Goal: Task Accomplishment & Management: Use online tool/utility

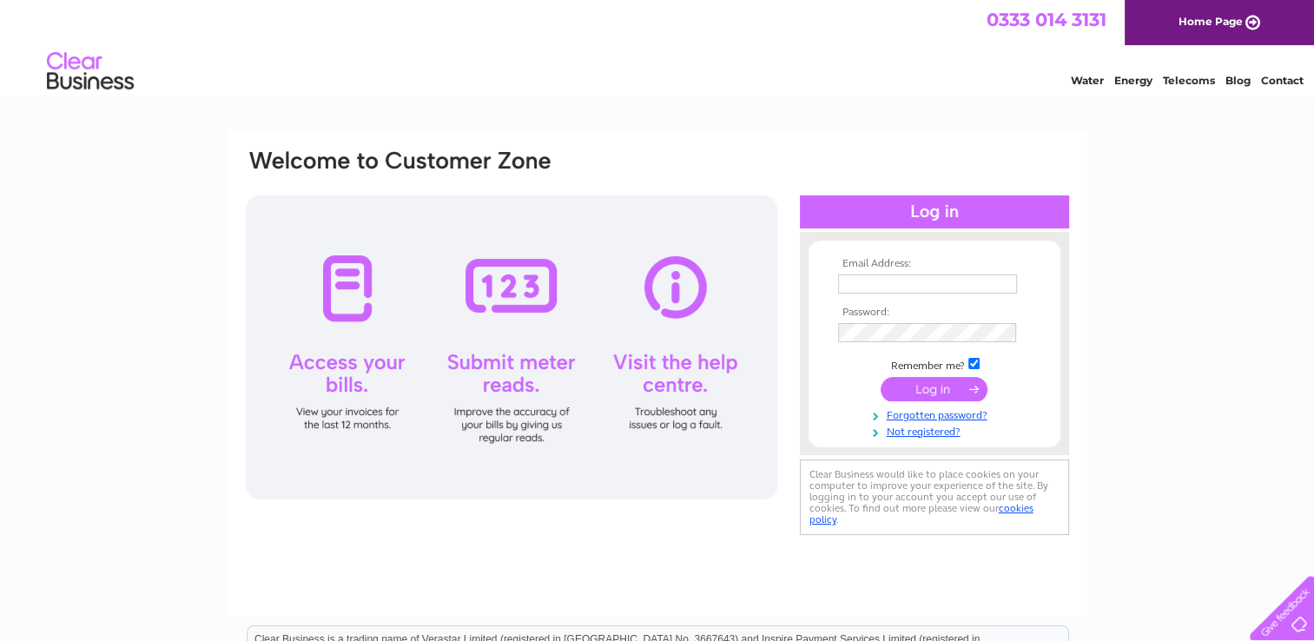
type input "ivor-henderson@supanet.com"
click at [926, 387] on input "submit" at bounding box center [934, 389] width 107 height 24
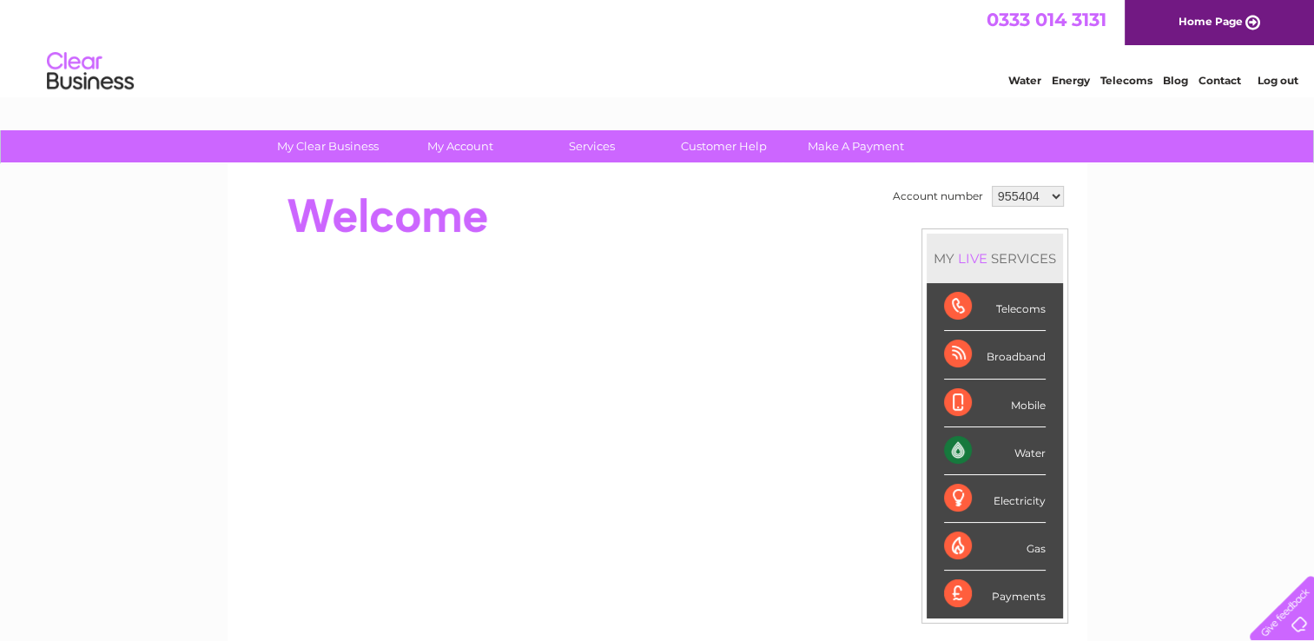
click at [1049, 197] on select "955404 1127466" at bounding box center [1028, 196] width 72 height 21
select select "1127466"
click at [992, 186] on select "955404 1127466" at bounding box center [1028, 196] width 72 height 21
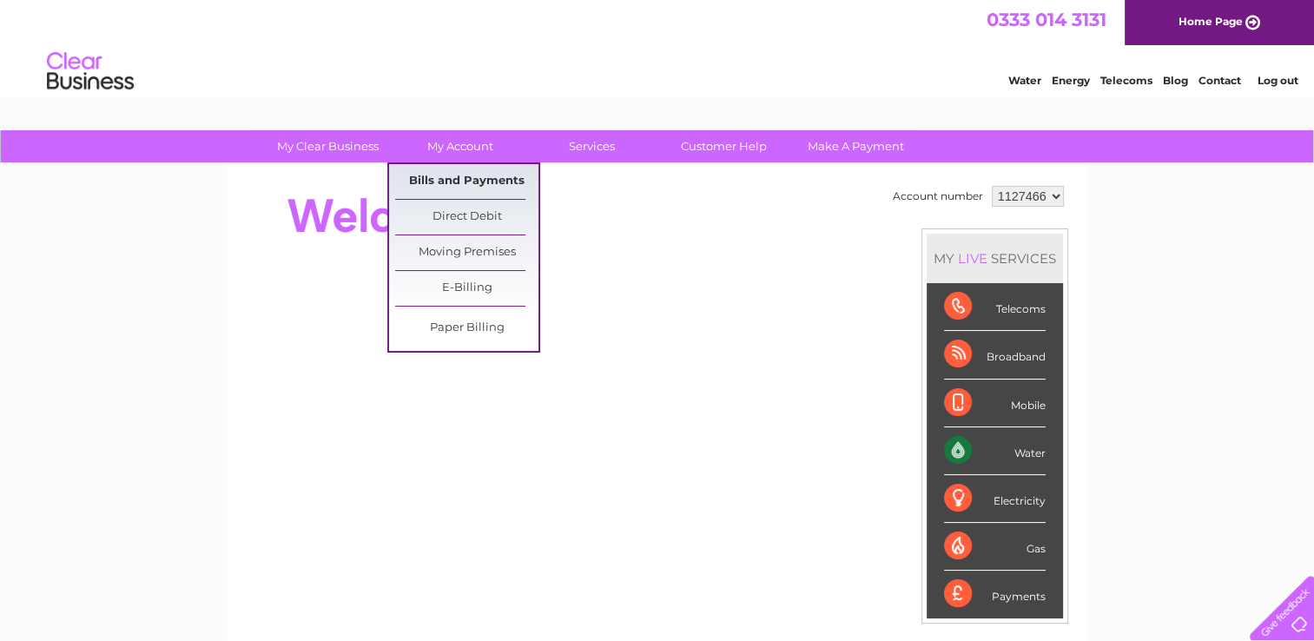
click at [469, 178] on link "Bills and Payments" at bounding box center [466, 181] width 143 height 35
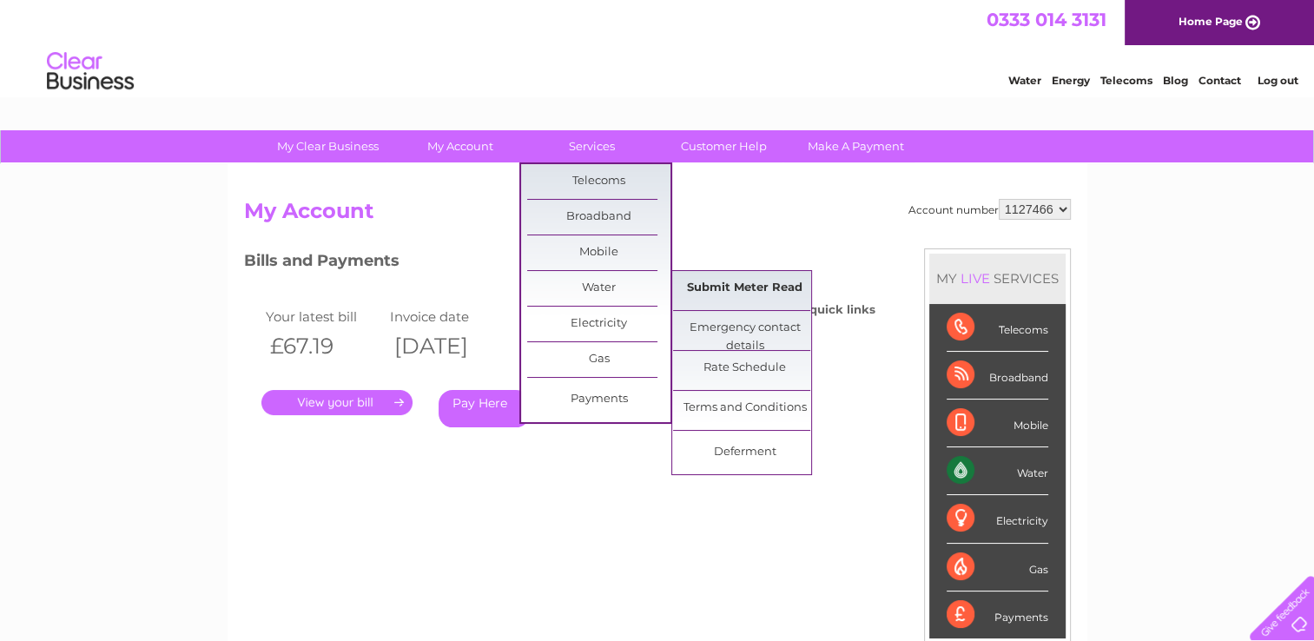
click at [726, 284] on link "Submit Meter Read" at bounding box center [744, 288] width 143 height 35
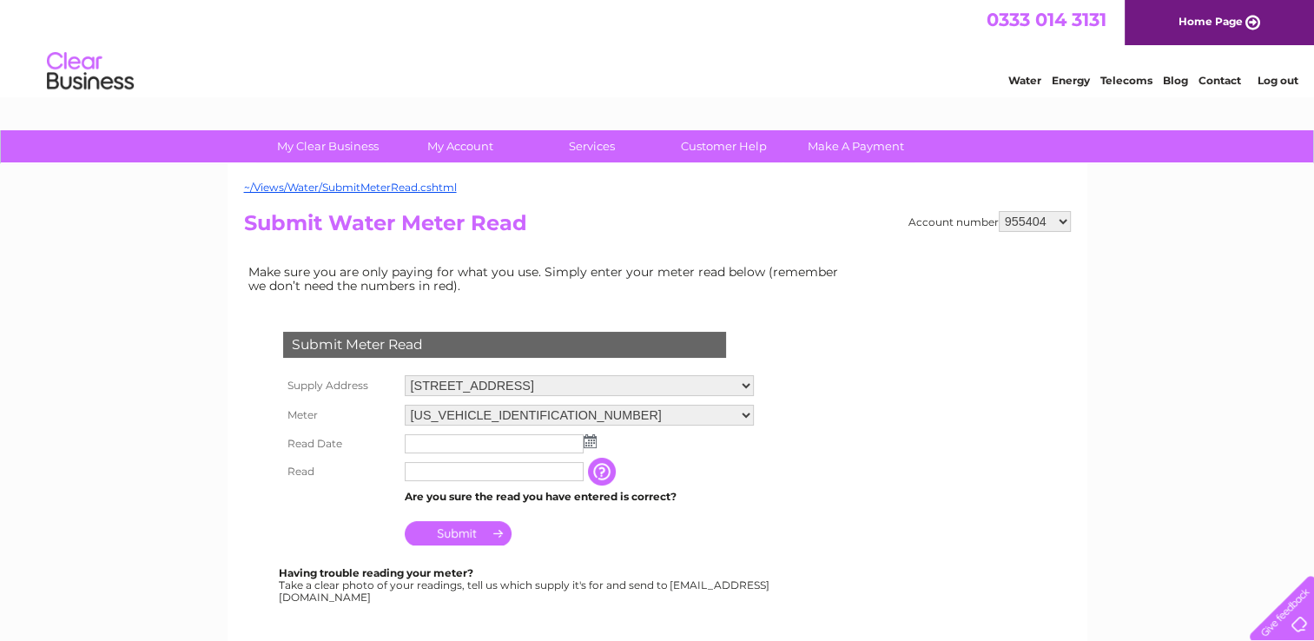
click at [590, 440] on img at bounding box center [590, 441] width 13 height 14
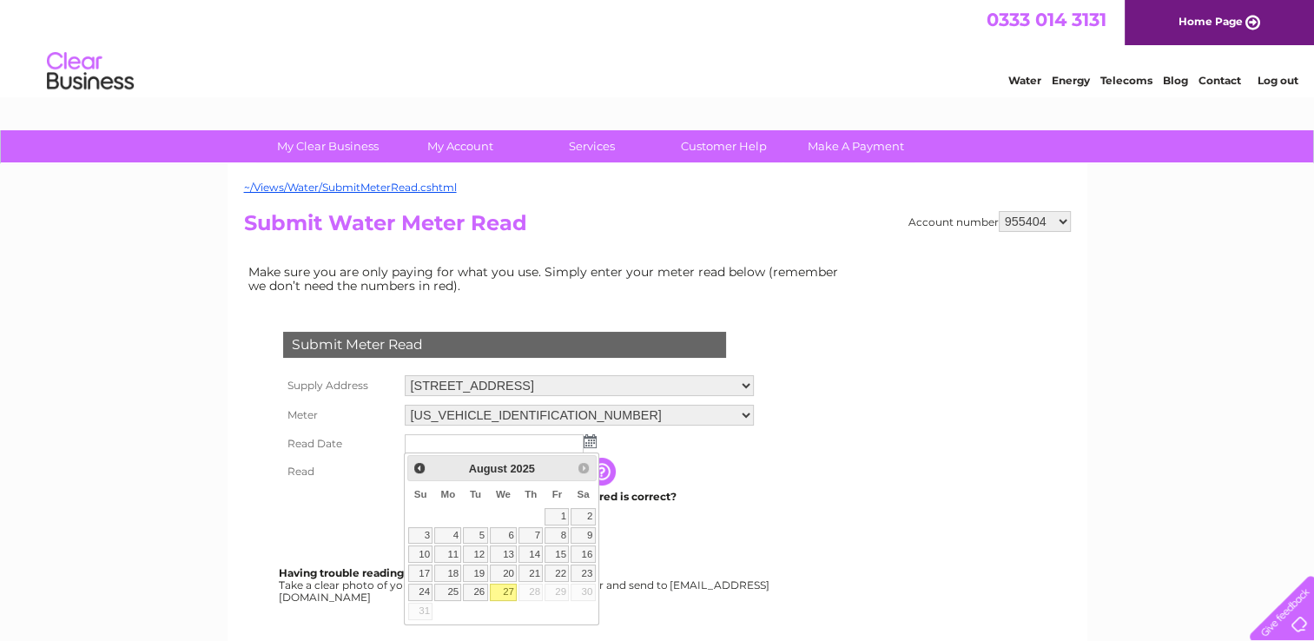
click at [506, 589] on link "27" at bounding box center [504, 592] width 28 height 17
type input "2025/08/27"
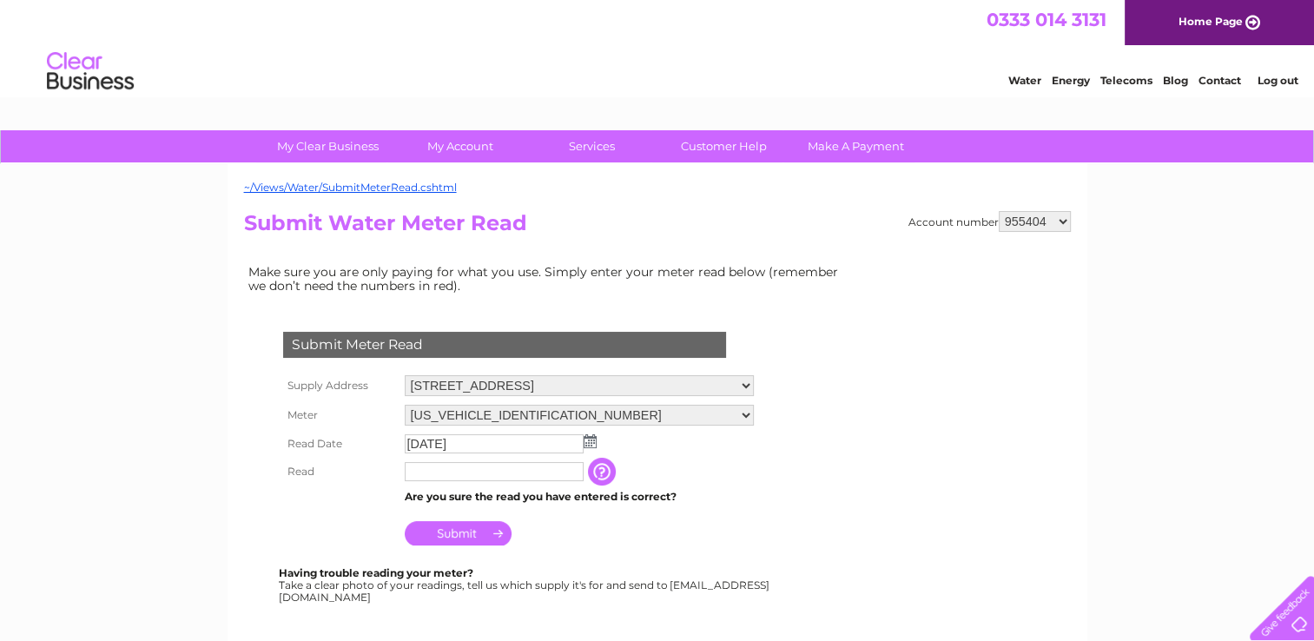
click at [440, 471] on input "text" at bounding box center [494, 471] width 179 height 19
type input "155"
click at [462, 536] on input "Submit" at bounding box center [458, 535] width 107 height 24
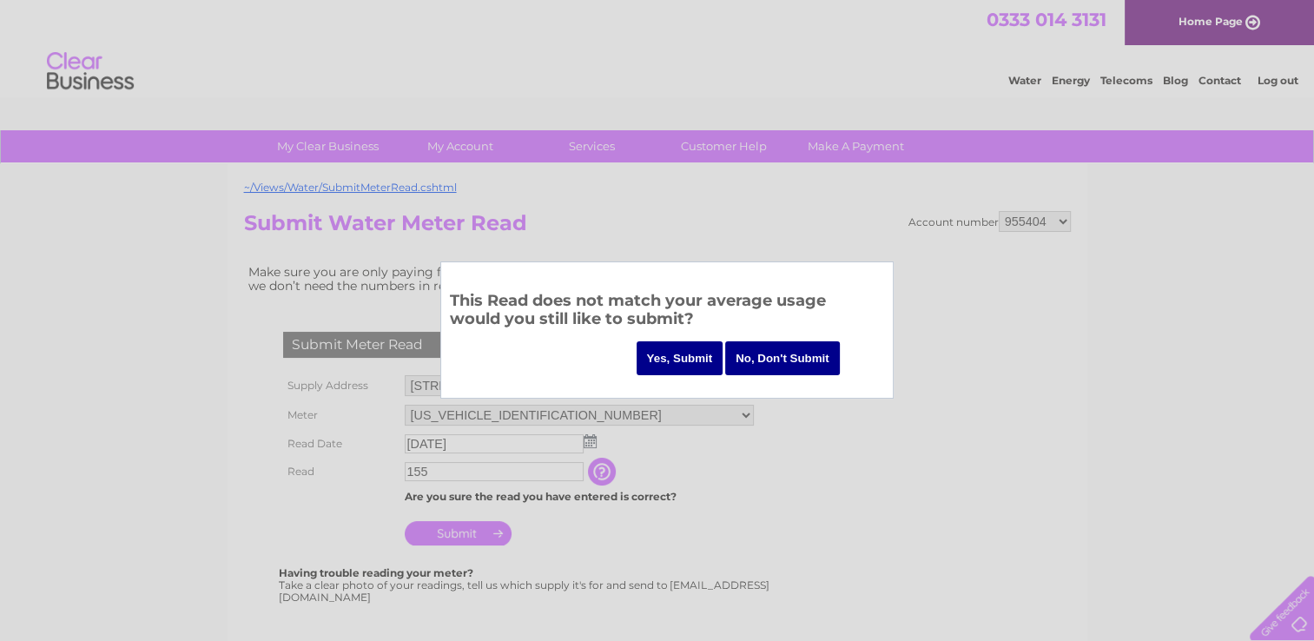
click at [672, 356] on input "Yes, Submit" at bounding box center [680, 358] width 87 height 34
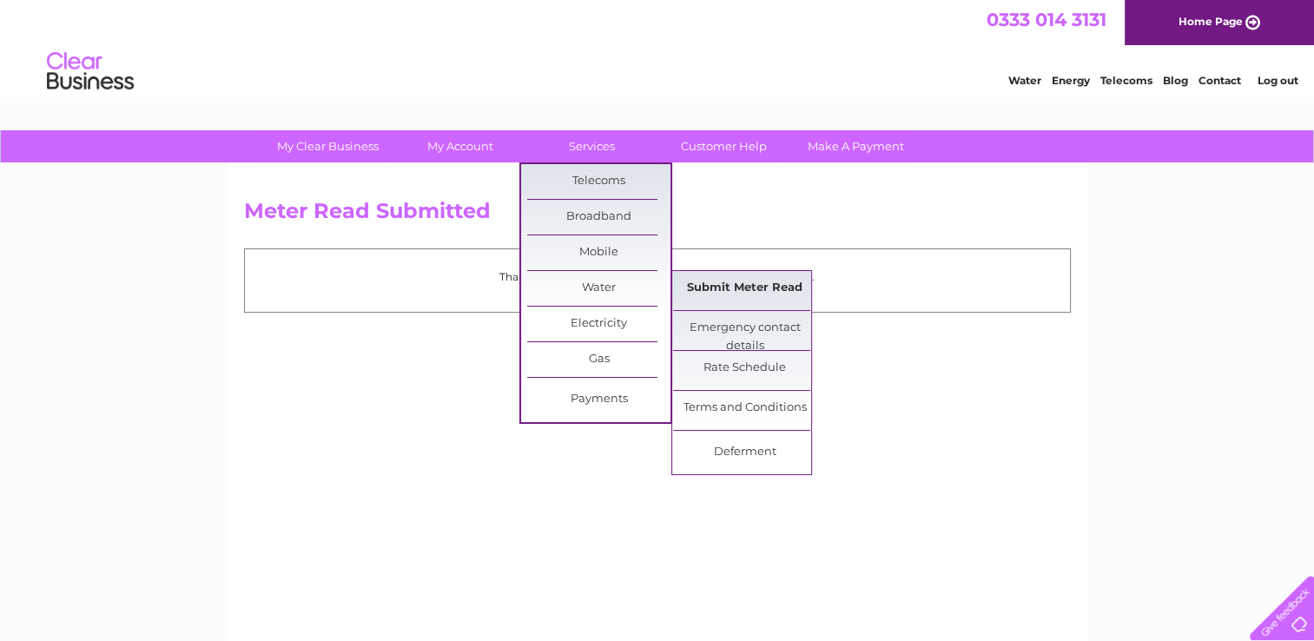
click at [717, 291] on link "Submit Meter Read" at bounding box center [744, 288] width 143 height 35
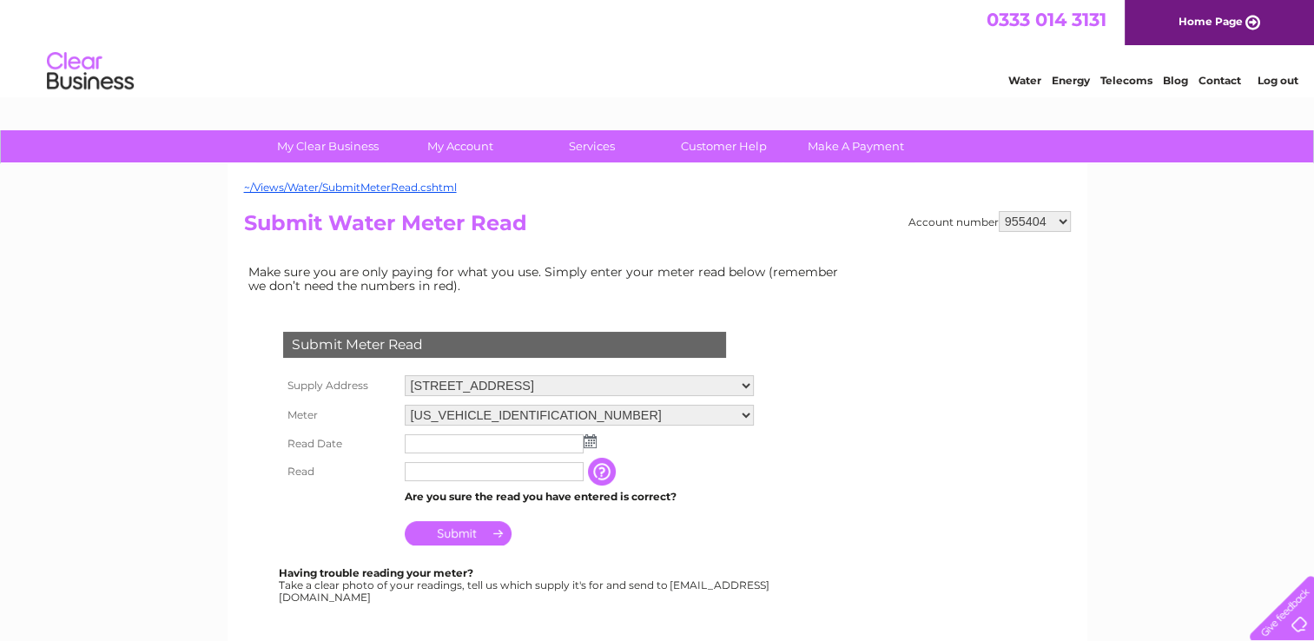
click at [1065, 219] on select "955404 1127466" at bounding box center [1035, 221] width 72 height 21
select select "1127466"
click at [1000, 211] on select "955404 1127466" at bounding box center [1035, 221] width 72 height 21
click at [594, 437] on img at bounding box center [590, 441] width 13 height 14
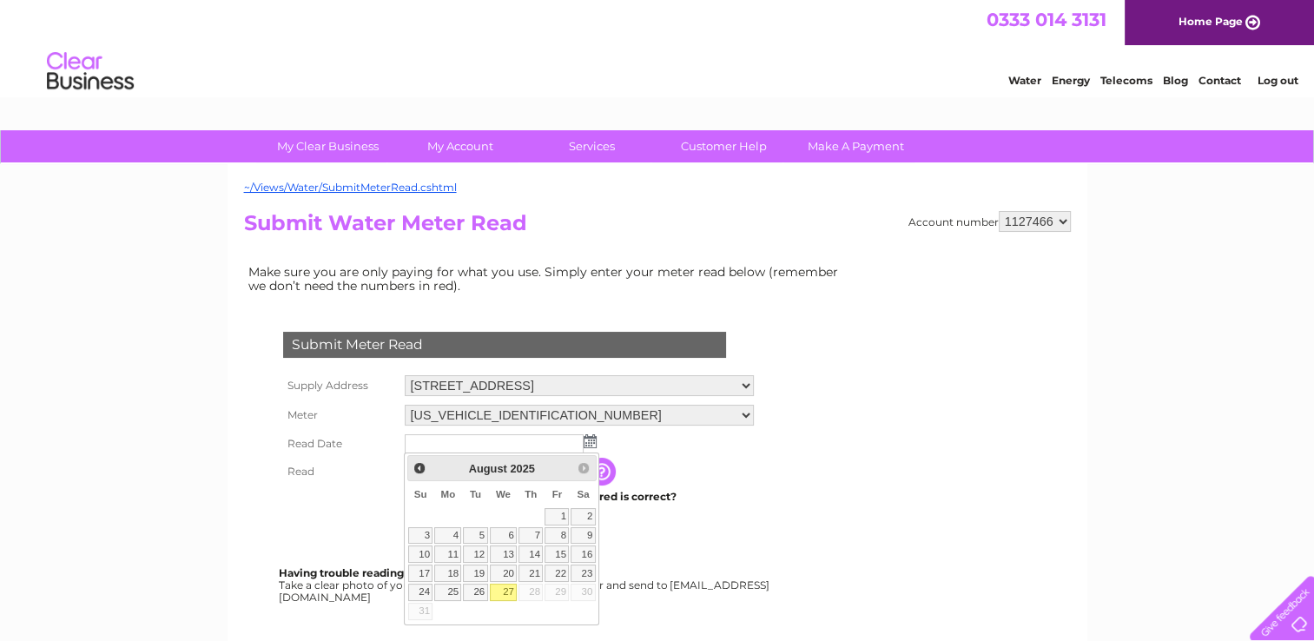
click at [511, 589] on link "27" at bounding box center [504, 592] width 28 height 17
type input "2025/08/27"
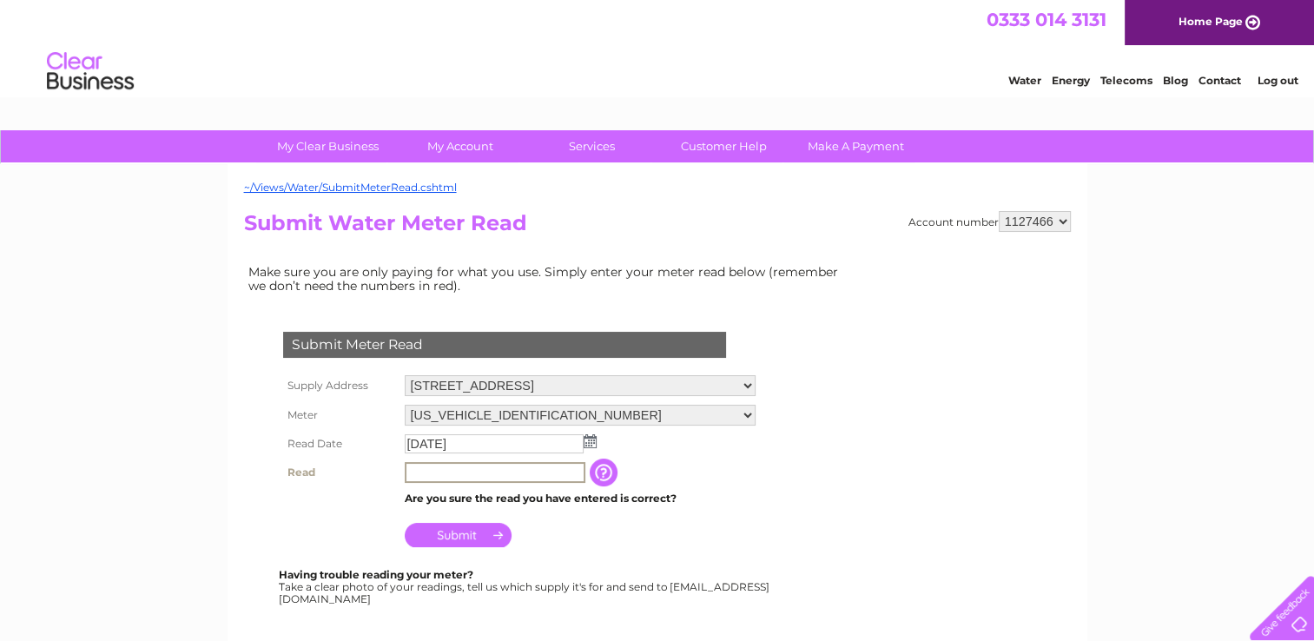
click at [457, 472] on input "text" at bounding box center [495, 472] width 181 height 21
type input "265"
click at [467, 537] on input "Submit" at bounding box center [458, 533] width 107 height 24
